Goal: Information Seeking & Learning: Learn about a topic

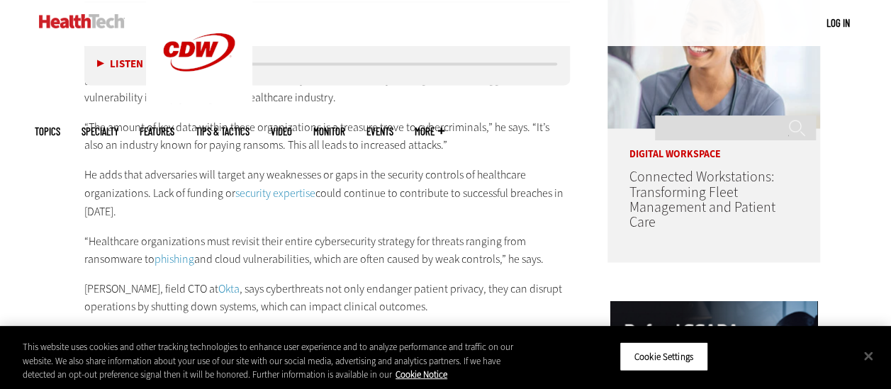
scroll to position [1155, 0]
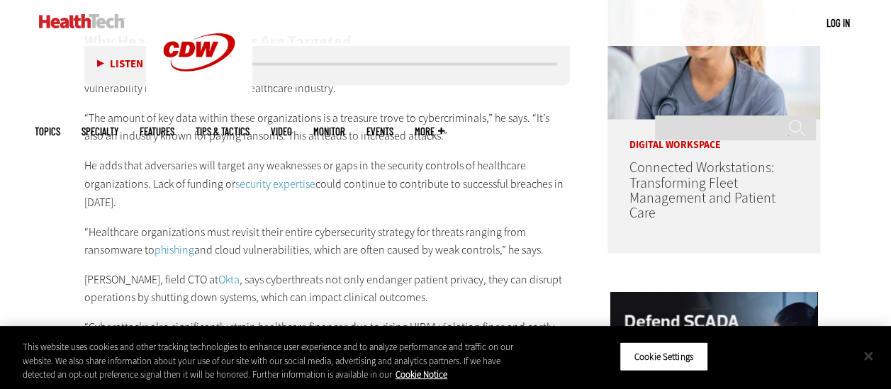
click at [868, 363] on button "Close" at bounding box center [868, 355] width 31 height 31
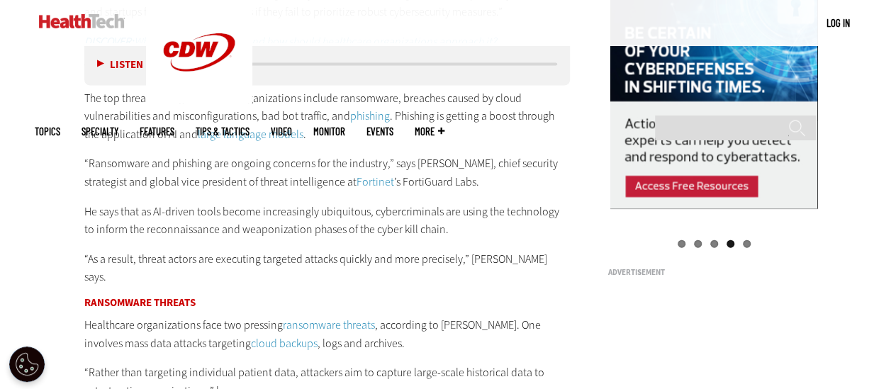
scroll to position [1509, 0]
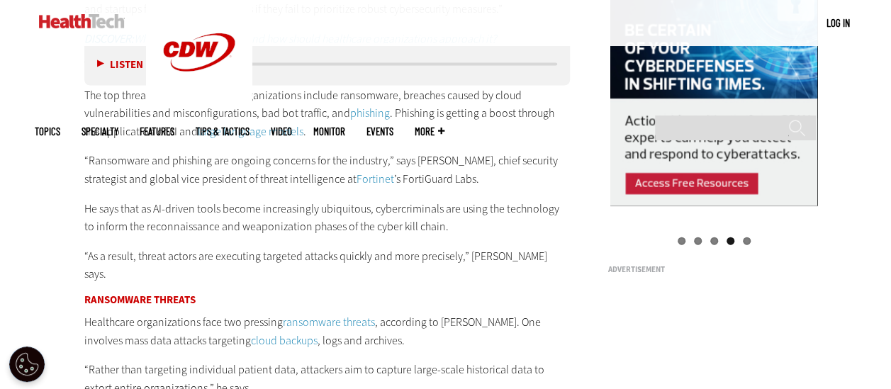
click at [420, 295] on h3 "Ransomware Threats" at bounding box center [327, 300] width 486 height 11
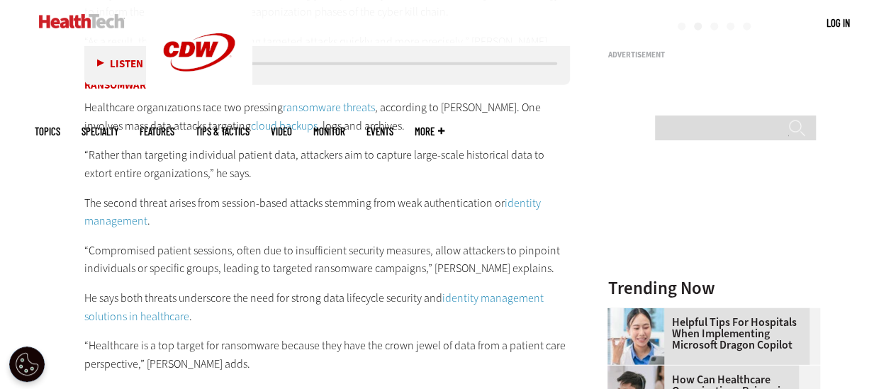
scroll to position [1724, 0]
click at [519, 195] on link "identity management" at bounding box center [312, 211] width 457 height 33
click at [543, 64] on div "media player" at bounding box center [372, 63] width 372 height 3
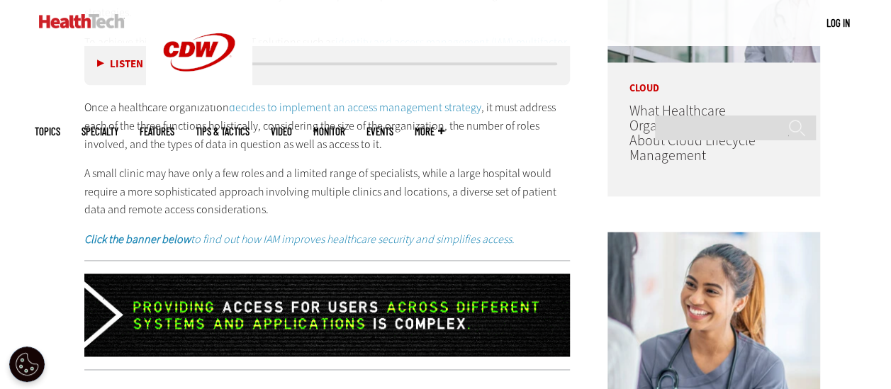
scroll to position [883, 0]
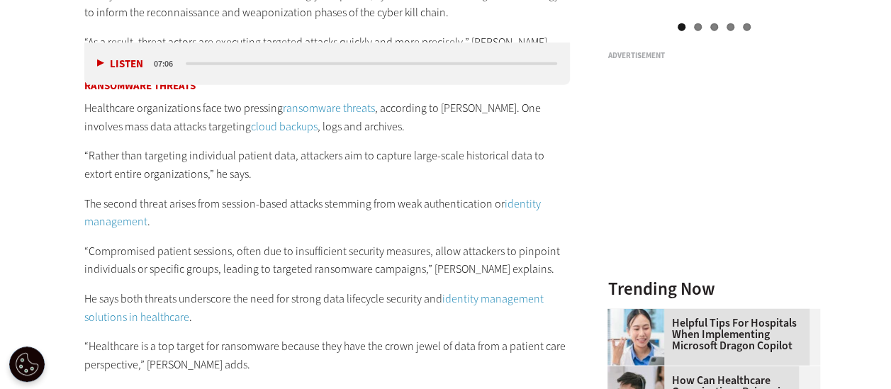
click at [478, 291] on link "identity management solutions in healthcare" at bounding box center [313, 307] width 459 height 33
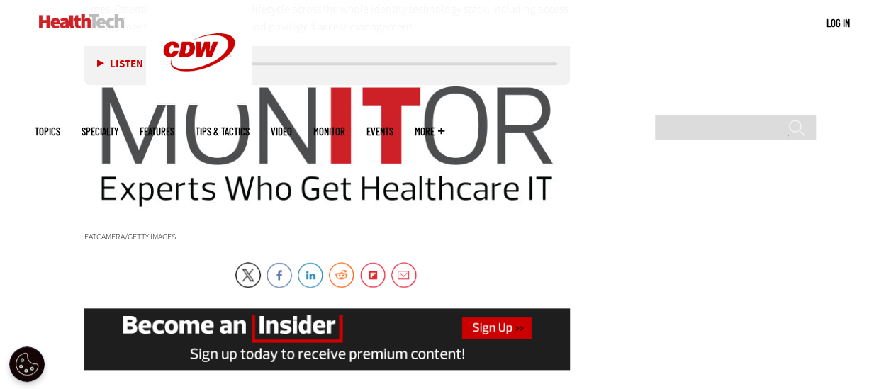
scroll to position [3247, 0]
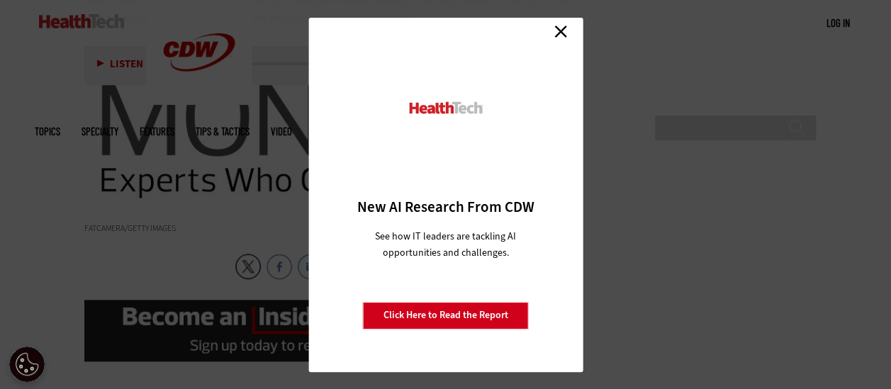
click at [561, 33] on link "Close" at bounding box center [560, 31] width 21 height 21
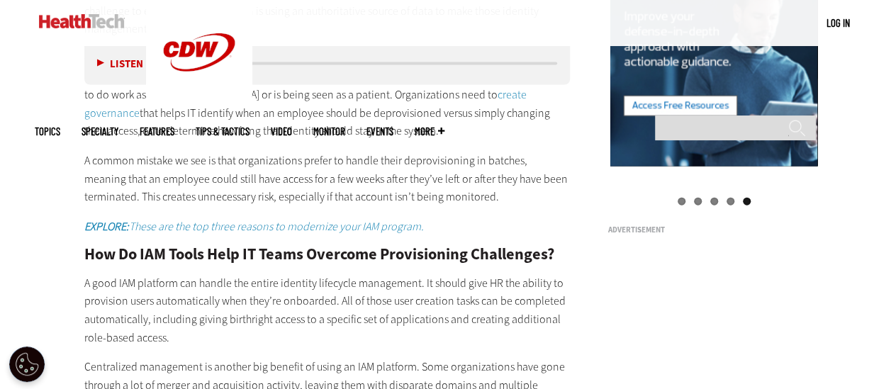
scroll to position [1551, 0]
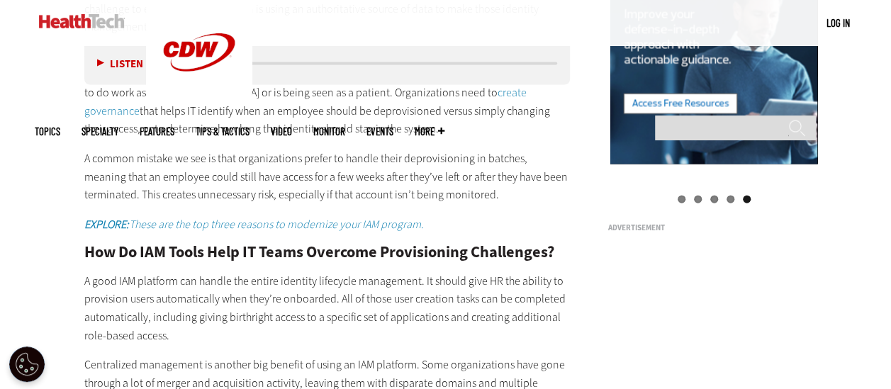
click at [495, 293] on p "A good IAM platform can handle the entire identity lifecycle management. It sho…" at bounding box center [327, 308] width 486 height 72
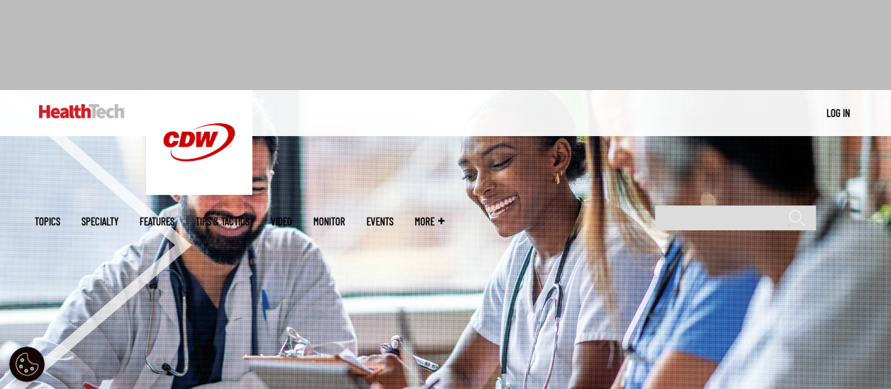
scroll to position [0, 0]
